Goal: Task Accomplishment & Management: Manage account settings

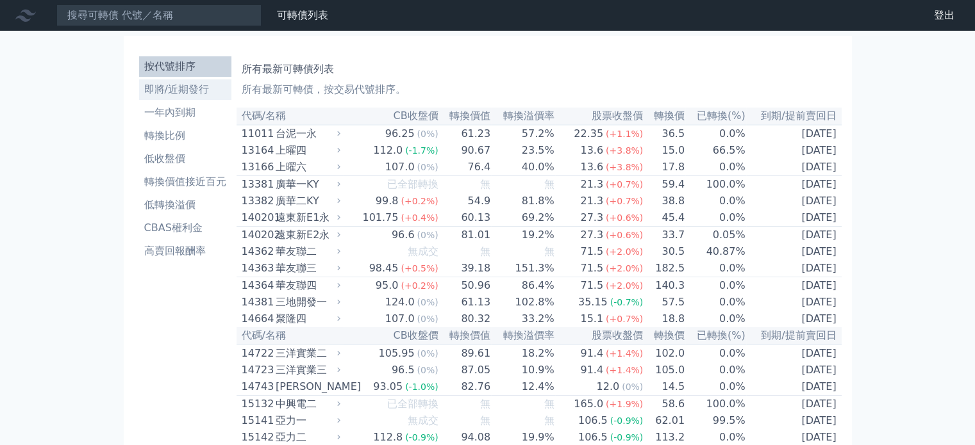
click at [193, 91] on li "即將/近期發行" at bounding box center [185, 89] width 92 height 15
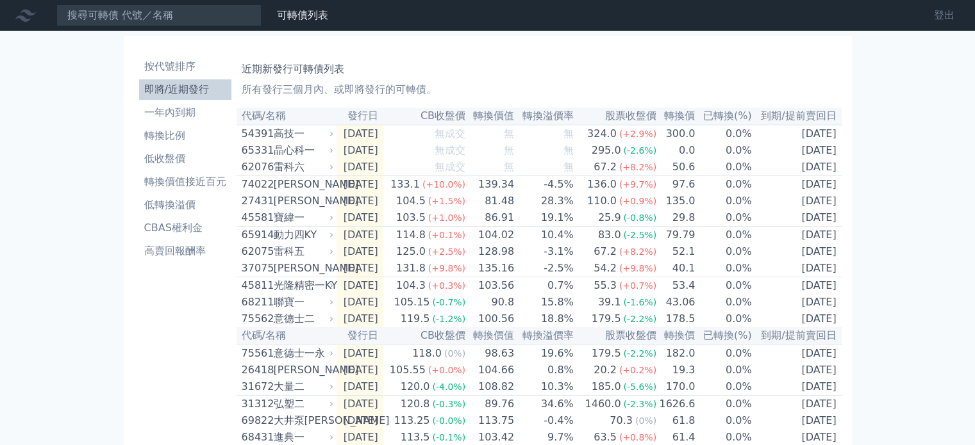
click at [943, 17] on link "登出" at bounding box center [944, 15] width 41 height 21
